Goal: Task Accomplishment & Management: Use online tool/utility

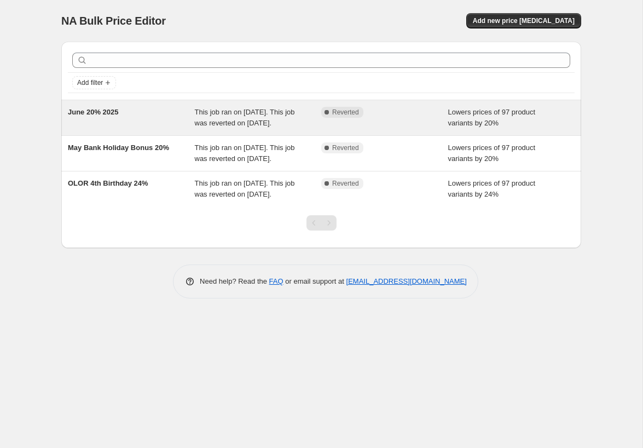
click at [369, 125] on div "Complete Reverted" at bounding box center [384, 118] width 127 height 22
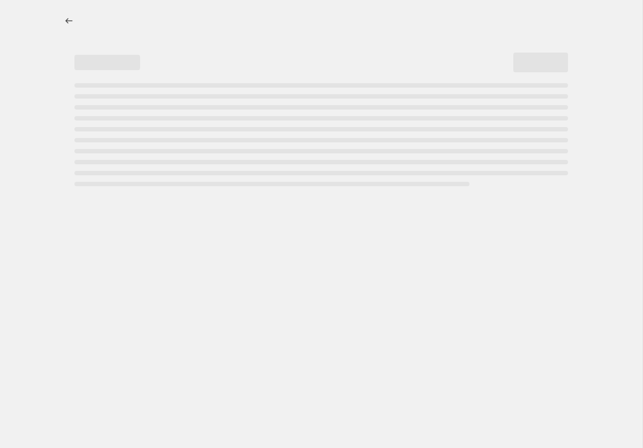
select select "percentage"
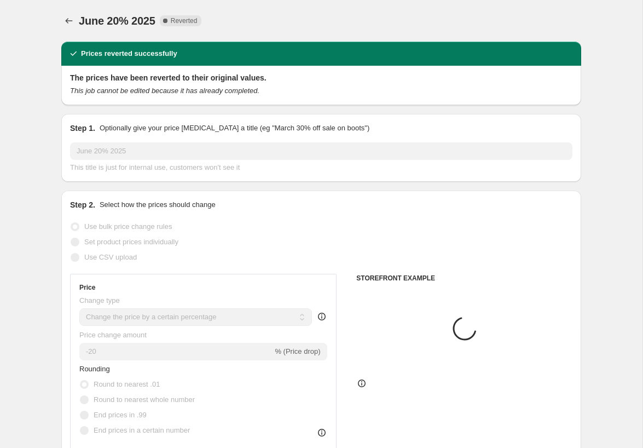
select select "collection"
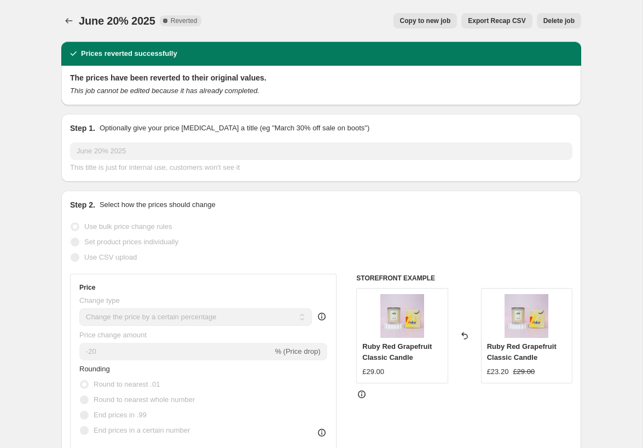
click at [437, 21] on span "Copy to new job" at bounding box center [425, 20] width 51 height 9
select select "percentage"
select select "collection"
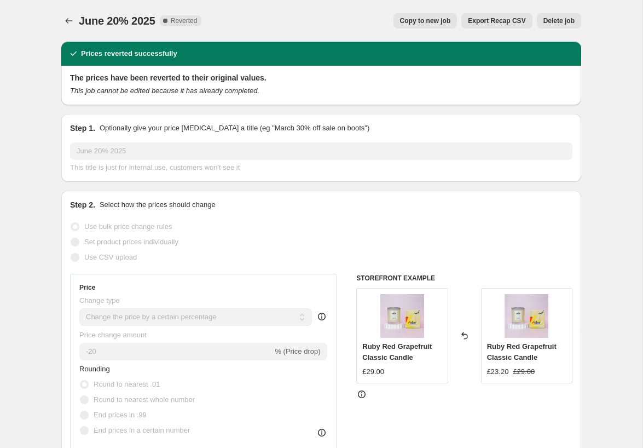
select select "collection"
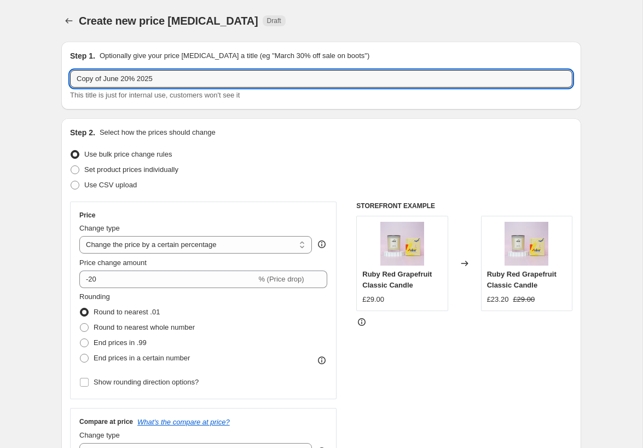
drag, startPoint x: 120, startPoint y: 79, endPoint x: 63, endPoint y: 77, distance: 56.4
click at [63, 77] on div "Step 1. Optionally give your price change job a title (eg "March 30% off sale o…" at bounding box center [321, 76] width 520 height 68
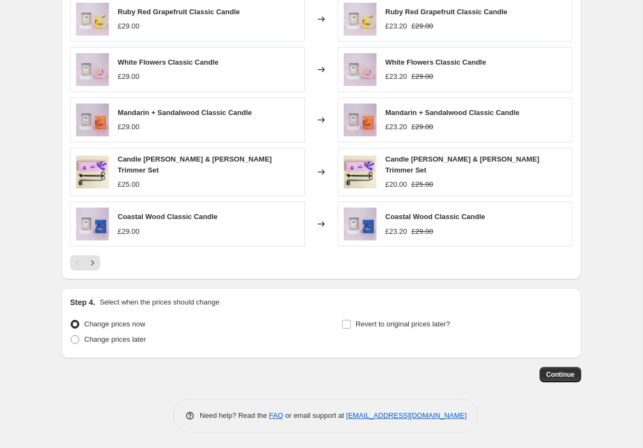
scroll to position [927, 0]
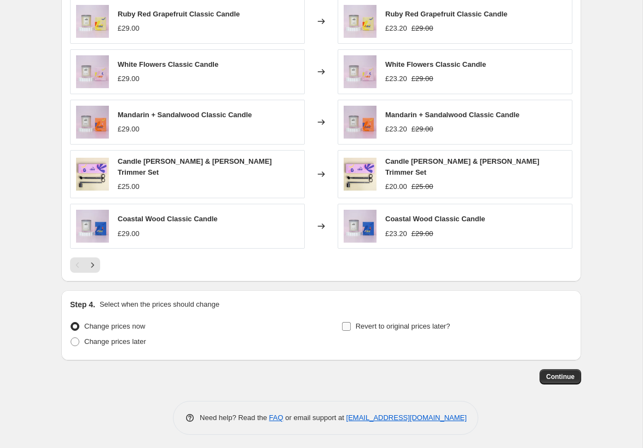
type input "Summer Sale Offer Aug 20% 2025"
click at [349, 324] on input "Revert to original prices later?" at bounding box center [346, 326] width 9 height 9
checkbox input "true"
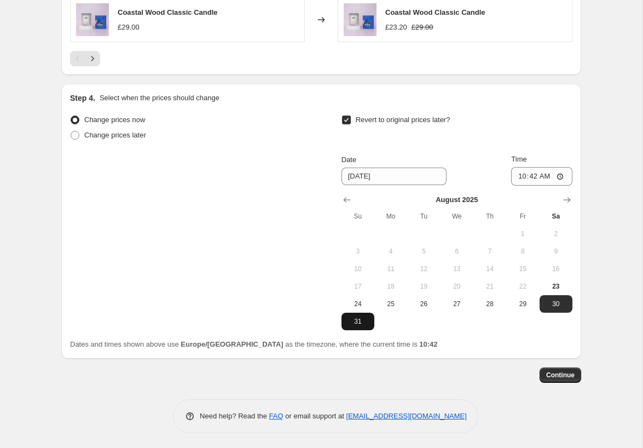
scroll to position [1133, 0]
click at [455, 301] on span "27" at bounding box center [457, 304] width 24 height 9
type input "8/27/2025"
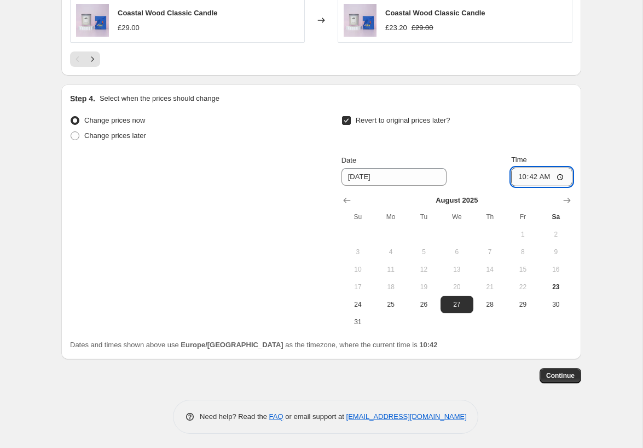
click at [552, 175] on input "10:42" at bounding box center [541, 177] width 61 height 19
type input "23:59"
click at [556, 372] on span "Continue" at bounding box center [560, 375] width 28 height 9
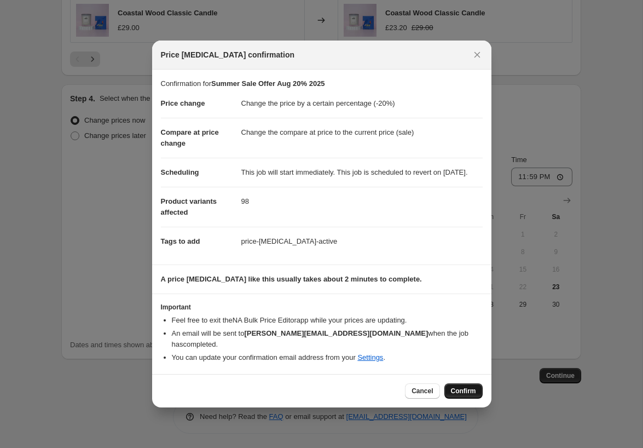
click at [461, 390] on span "Confirm" at bounding box center [463, 390] width 25 height 9
